Goal: Transaction & Acquisition: Purchase product/service

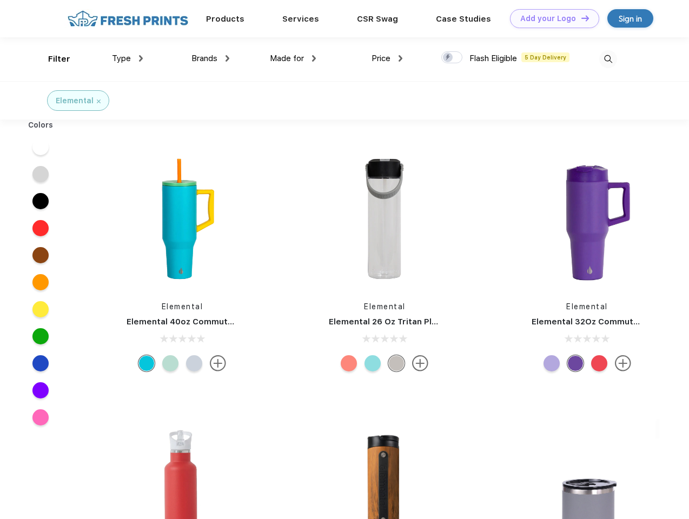
scroll to position [1, 0]
click at [551, 18] on link "Add your Logo Design Tool" at bounding box center [554, 18] width 89 height 19
click at [0, 0] on div "Design Tool" at bounding box center [0, 0] width 0 height 0
click at [580, 18] on link "Add your Logo Design Tool" at bounding box center [554, 18] width 89 height 19
click at [52, 59] on div "Filter" at bounding box center [59, 59] width 22 height 12
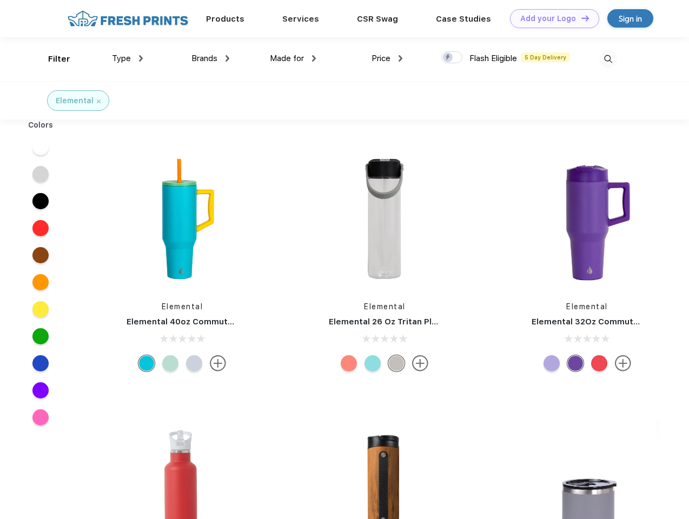
click at [128, 58] on span "Type" at bounding box center [121, 59] width 19 height 10
click at [210, 58] on span "Brands" at bounding box center [204, 59] width 26 height 10
click at [293, 58] on span "Made for" at bounding box center [287, 59] width 34 height 10
click at [387, 58] on span "Price" at bounding box center [381, 59] width 19 height 10
click at [452, 58] on div at bounding box center [451, 57] width 21 height 12
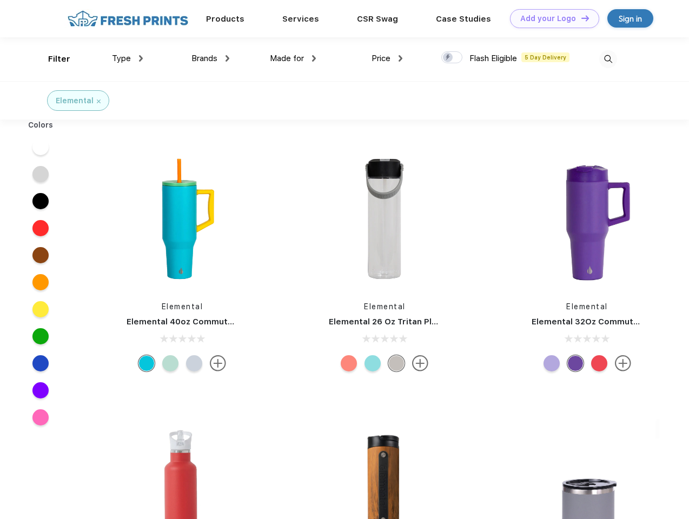
click at [448, 58] on input "checkbox" at bounding box center [444, 54] width 7 height 7
click at [608, 59] on img at bounding box center [608, 59] width 18 height 18
